Goal: Find contact information: Find contact information

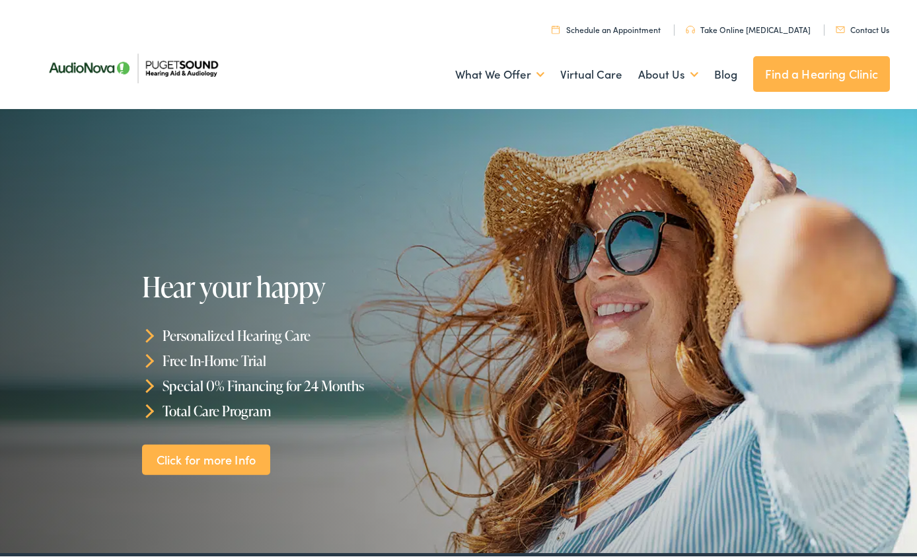
click at [800, 58] on link "Find a Hearing Clinic" at bounding box center [821, 71] width 137 height 36
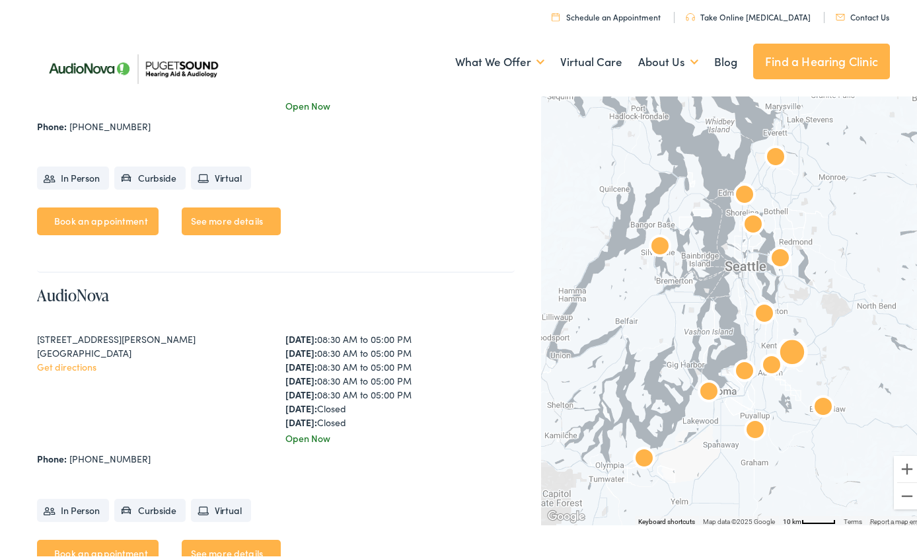
scroll to position [2512, 0]
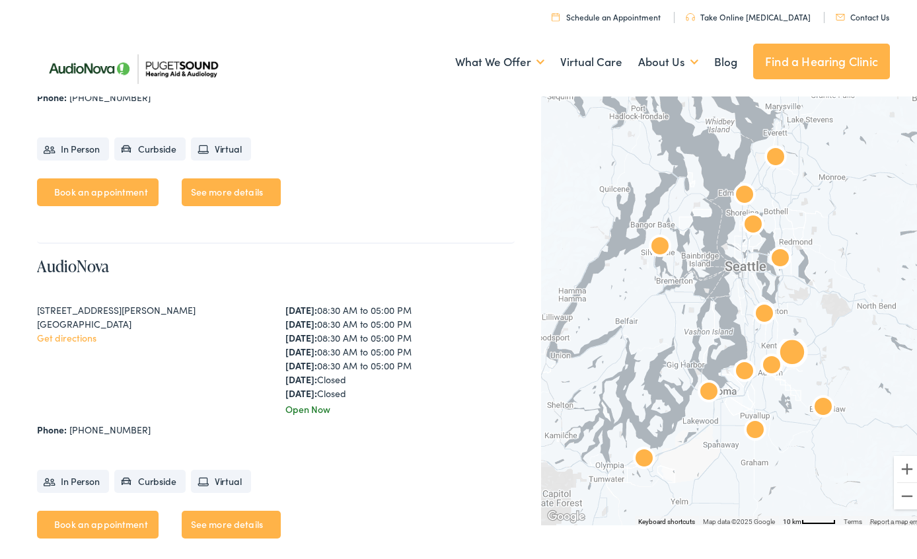
click at [379, 202] on ul "Book an appointment See more details" at bounding box center [276, 194] width 478 height 38
click at [445, 228] on div "AudioNova 15215 SE 272nd St #104 Kent, WA 98042 Get directions Monday: 08:30 AM…" at bounding box center [276, 74] width 478 height 332
click at [371, 375] on div "Monday: 08:30 AM to 05:00 PM Tuesday: 08:30 AM to 05:00 PM Wednesday: 08:30 AM …" at bounding box center [400, 348] width 229 height 97
click at [422, 247] on div "AudioNova 8830 Tallon Ln NE #D Lacey, WA 98516 Get directions Monday: 08:30 AM …" at bounding box center [276, 407] width 478 height 332
drag, startPoint x: 38, startPoint y: 307, endPoint x: 124, endPoint y: 312, distance: 86.7
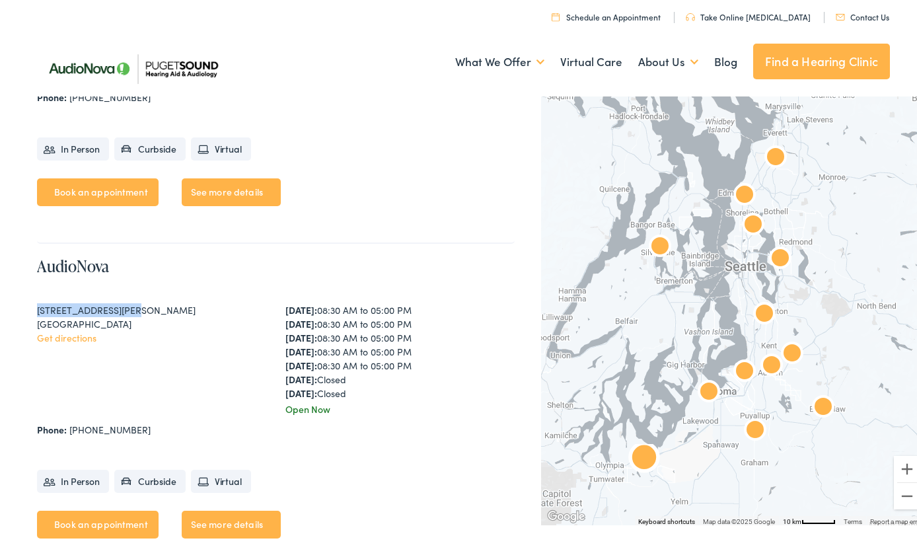
click at [124, 312] on div "8830 Tallon Ln NE #D" at bounding box center [151, 307] width 229 height 14
copy div "8830 Tallon Ln NE #D"
click at [219, 521] on link "See more details" at bounding box center [231, 522] width 99 height 28
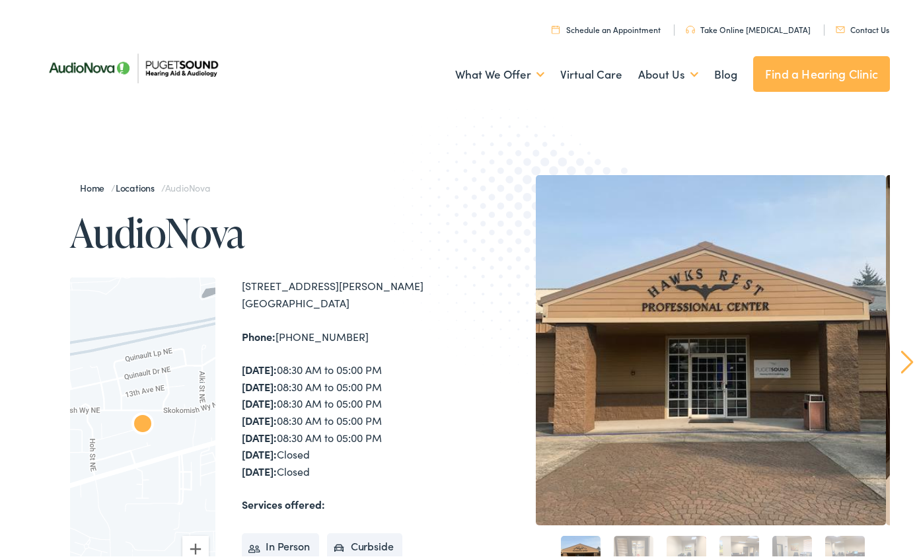
click at [420, 263] on img at bounding box center [537, 242] width 284 height 309
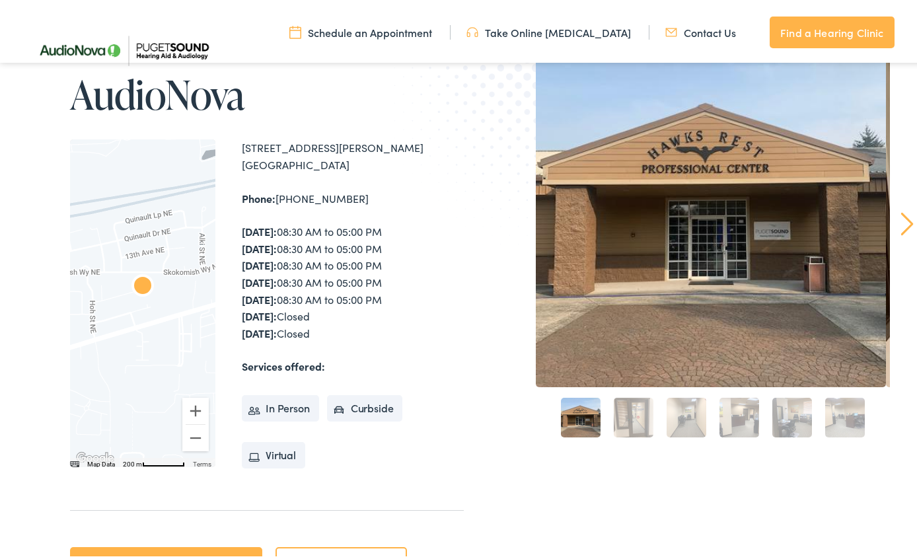
scroll to position [66, 0]
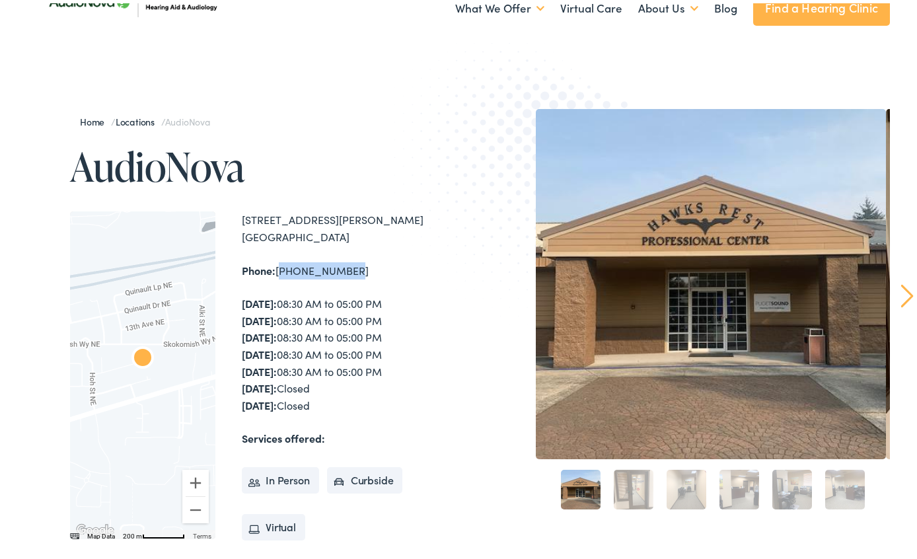
drag, startPoint x: 278, startPoint y: 268, endPoint x: 332, endPoint y: 265, distance: 54.3
click at [346, 265] on div "Phone: 360-764-7195" at bounding box center [352, 267] width 221 height 17
copy div "360-764-7195"
click at [406, 151] on img at bounding box center [537, 176] width 284 height 309
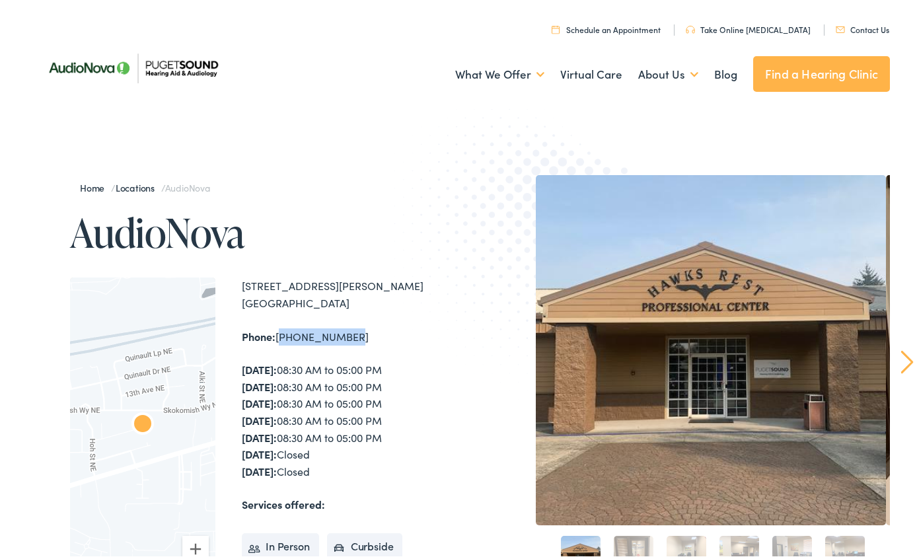
click at [872, 26] on link "Contact Us" at bounding box center [863, 25] width 54 height 11
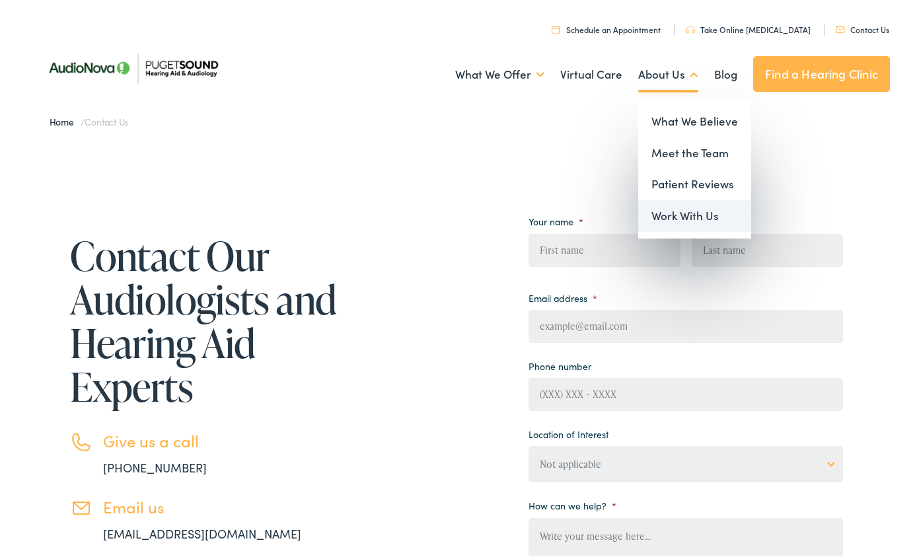
click at [674, 215] on link "Work With Us" at bounding box center [694, 213] width 113 height 32
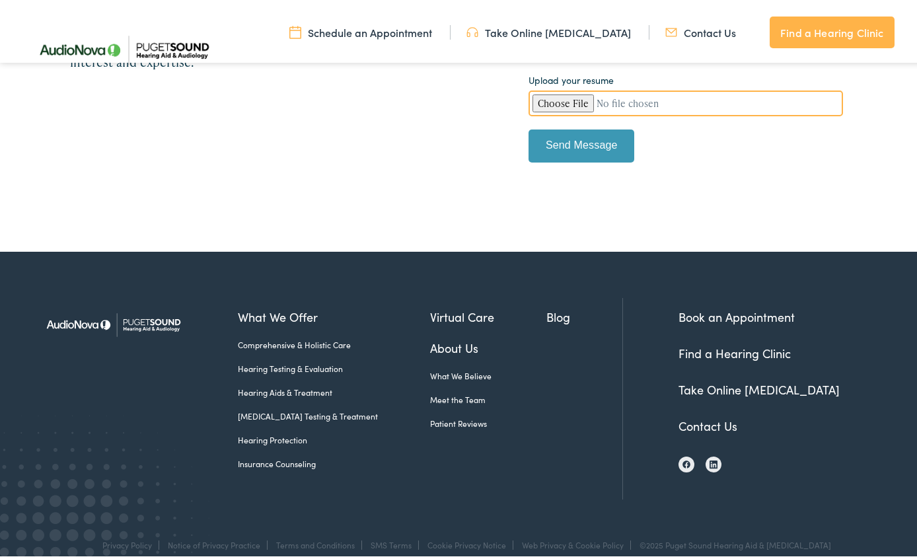
scroll to position [420, 0]
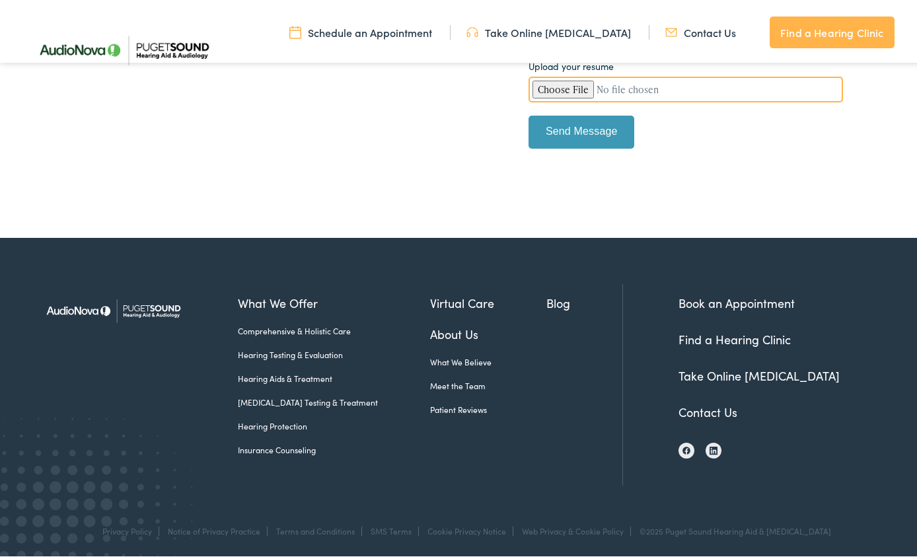
click at [430, 381] on link "Meet the Team" at bounding box center [488, 383] width 116 height 12
